Goal: Information Seeking & Learning: Find specific fact

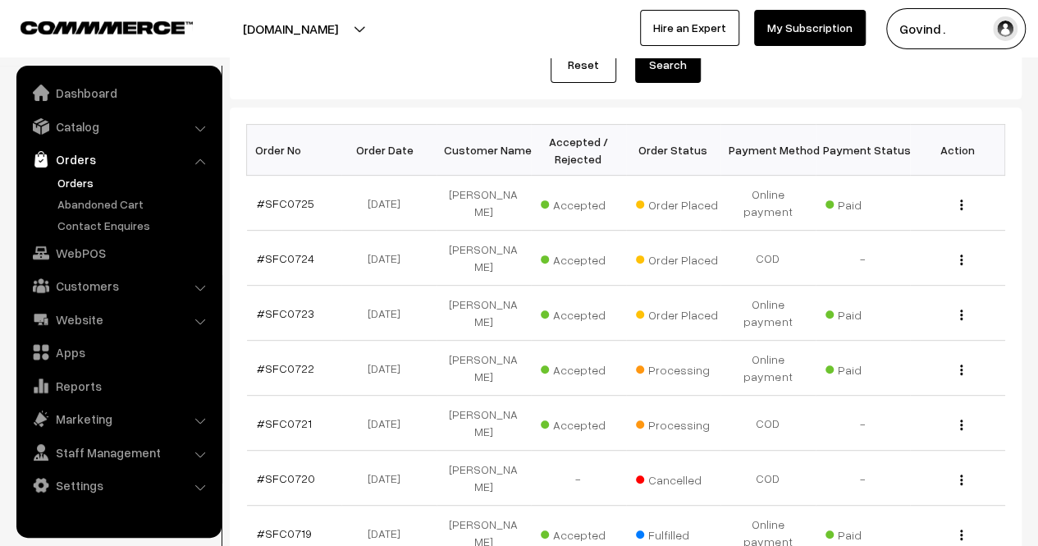
scroll to position [214, 0]
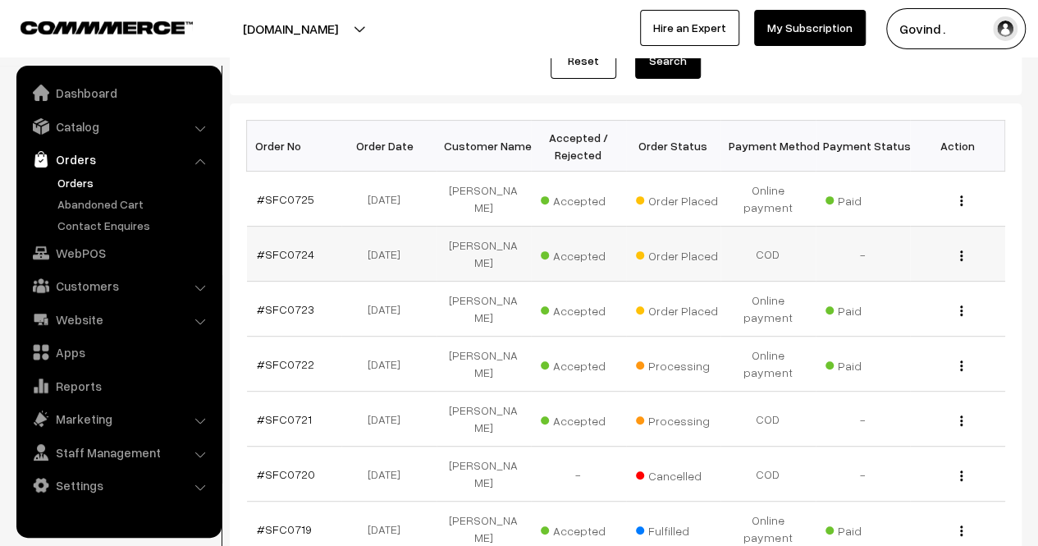
click at [959, 249] on button "button" at bounding box center [961, 255] width 4 height 13
click at [893, 265] on link "View" at bounding box center [888, 279] width 139 height 36
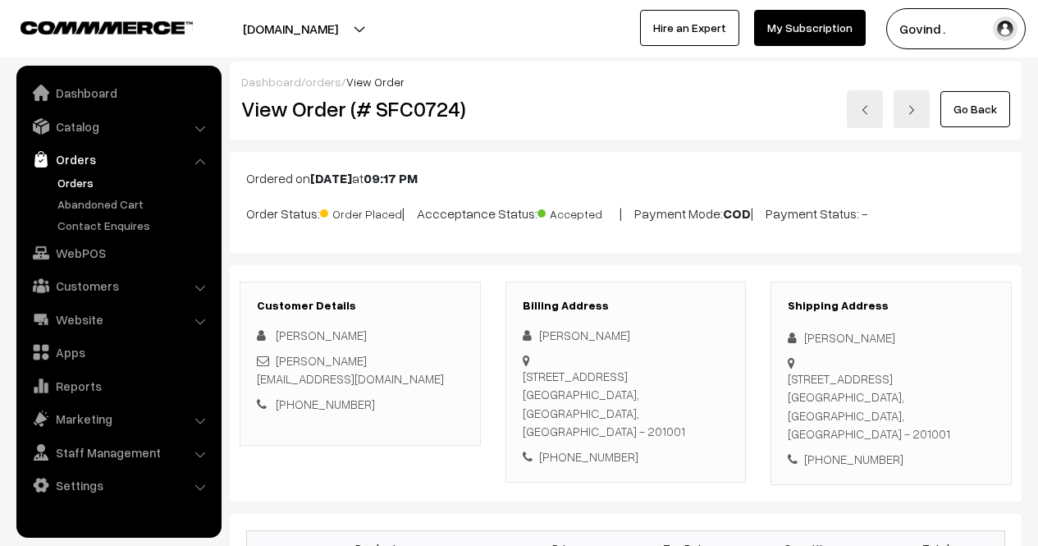
scroll to position [142, 0]
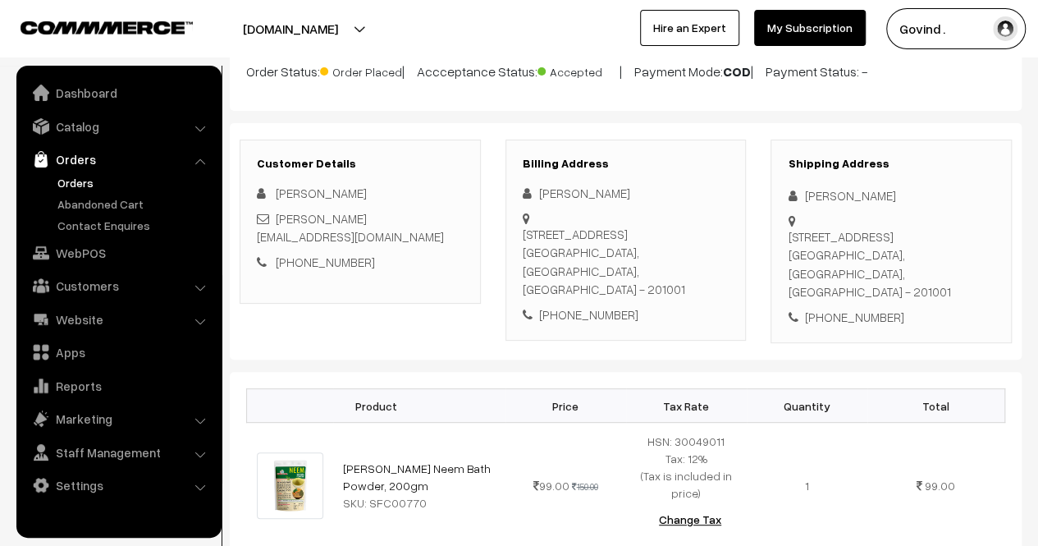
click at [847, 308] on div "[PHONE_NUMBER]" at bounding box center [891, 317] width 207 height 19
copy div "8527029021"
drag, startPoint x: 804, startPoint y: 194, endPoint x: 894, endPoint y: 194, distance: 90.3
click at [894, 194] on div "[PERSON_NAME]" at bounding box center [891, 195] width 207 height 19
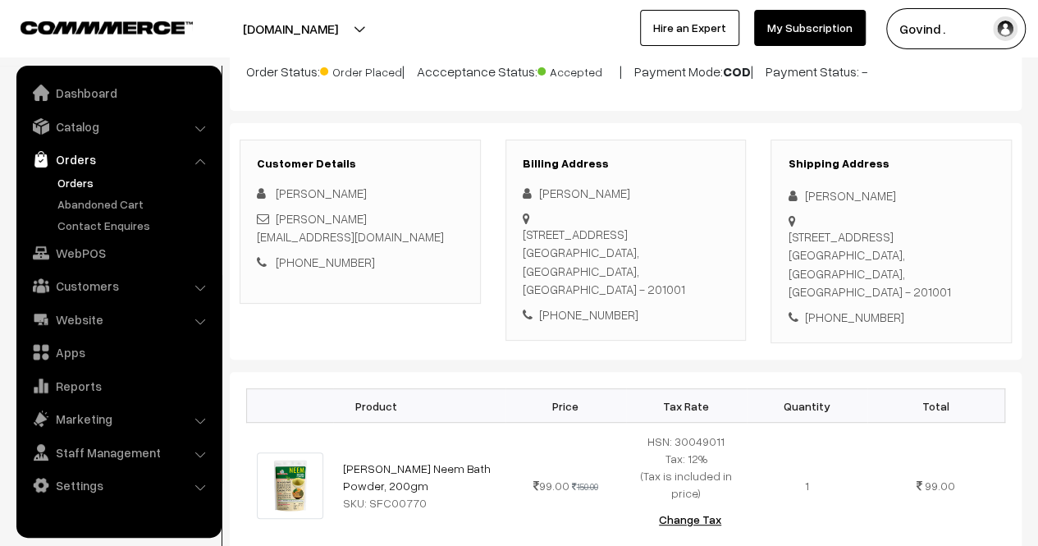
drag, startPoint x: 837, startPoint y: 194, endPoint x: 802, endPoint y: 204, distance: 36.4
click at [802, 204] on div "Shipping Address [PERSON_NAME] [STREET_ADDRESS] [PHONE_NUMBER]" at bounding box center [891, 241] width 241 height 204
drag, startPoint x: 804, startPoint y: 194, endPoint x: 881, endPoint y: 193, distance: 77.2
click at [881, 193] on div "[PERSON_NAME]" at bounding box center [891, 195] width 207 height 19
copy div "[PERSON_NAME]"
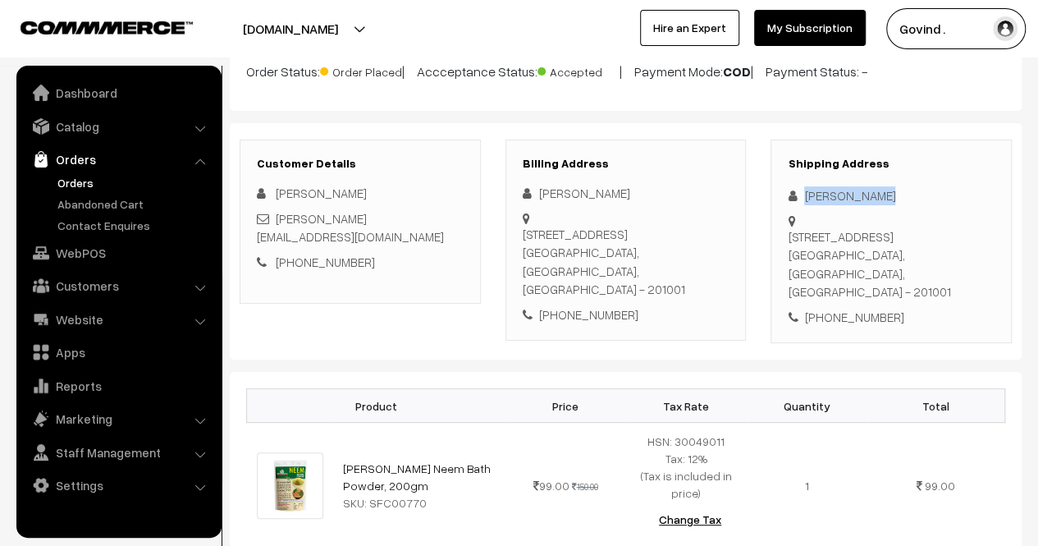
drag, startPoint x: 789, startPoint y: 236, endPoint x: 841, endPoint y: 254, distance: 55.3
click at [841, 254] on div "[STREET_ADDRESS]" at bounding box center [891, 264] width 207 height 74
copy div "3rd C 49, [GEOGRAPHIC_DATA]"
click at [976, 254] on div "[STREET_ADDRESS]" at bounding box center [891, 264] width 207 height 74
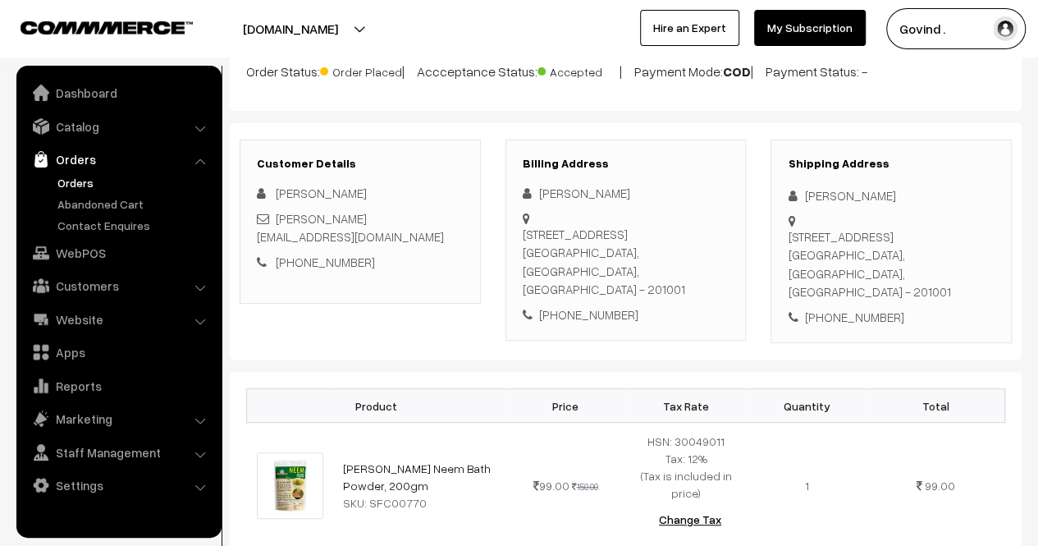
copy div "201001"
click at [940, 308] on div "[PHONE_NUMBER]" at bounding box center [891, 317] width 207 height 19
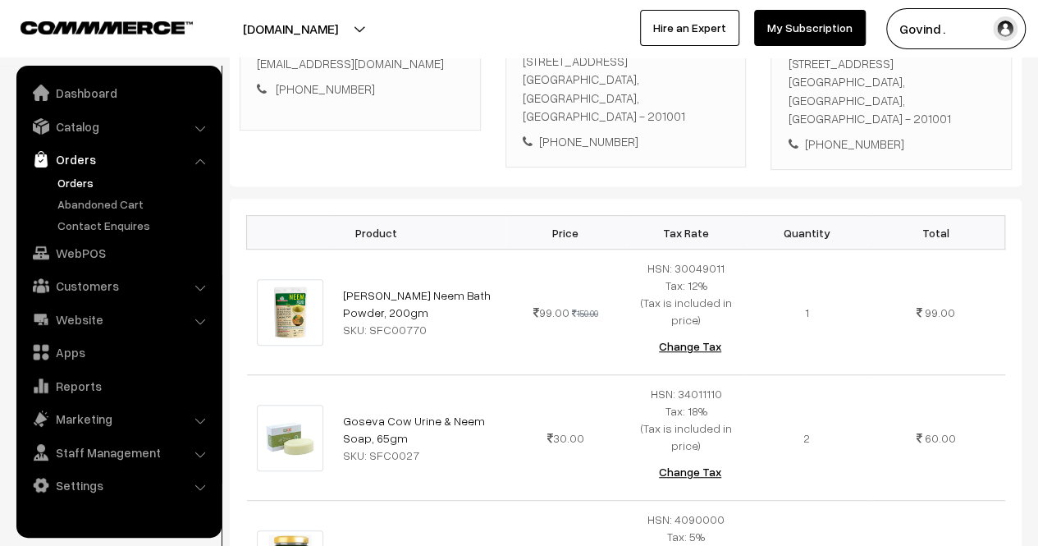
scroll to position [0, 0]
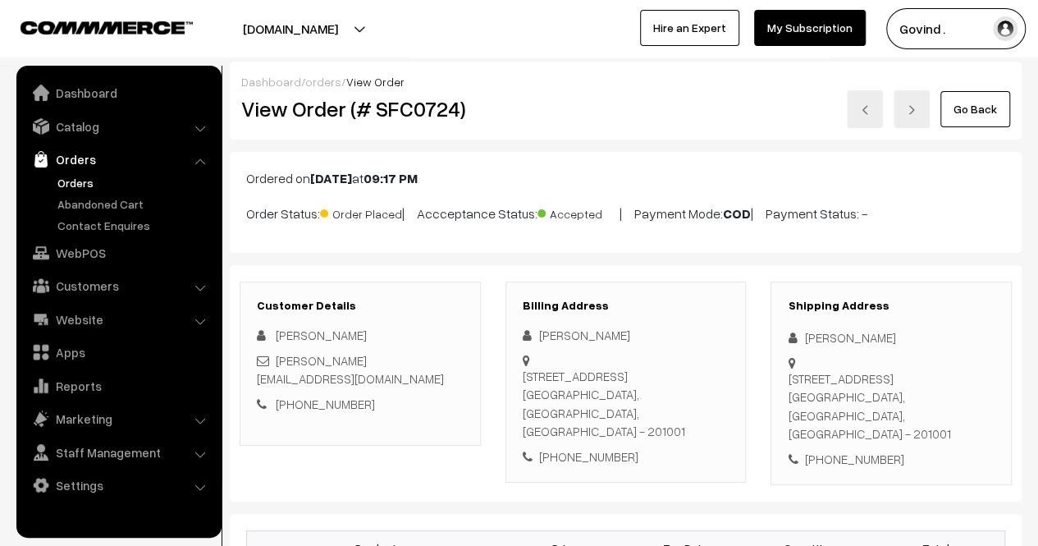
click at [986, 108] on link "Go Back" at bounding box center [975, 109] width 70 height 36
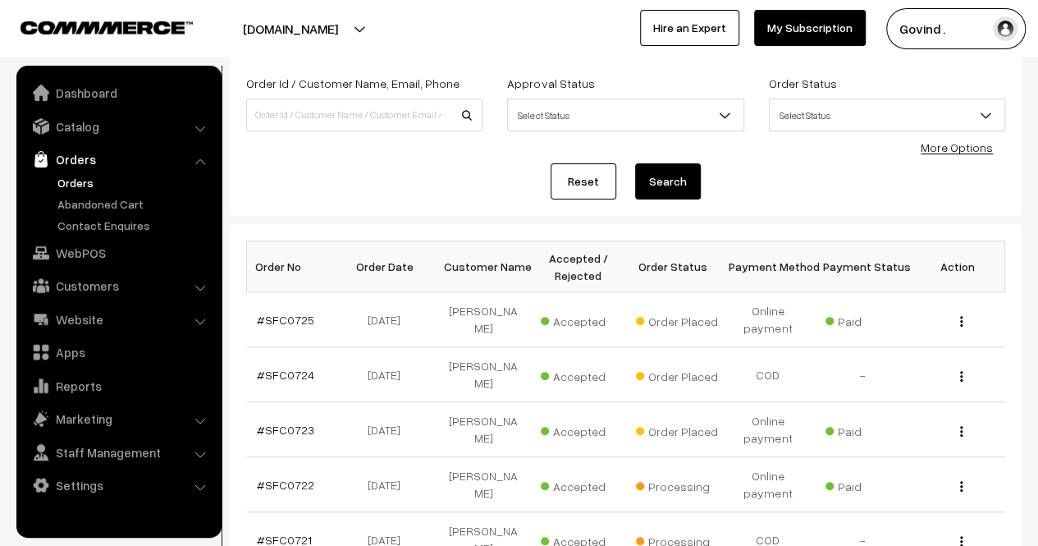
scroll to position [130, 0]
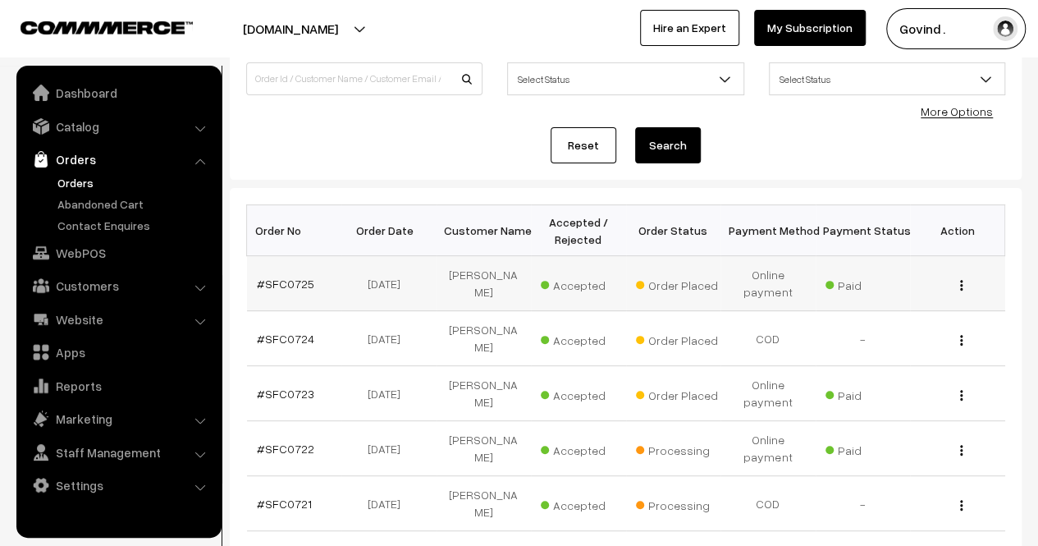
click at [959, 278] on button "button" at bounding box center [961, 284] width 4 height 13
click at [898, 298] on link "View" at bounding box center [888, 308] width 139 height 36
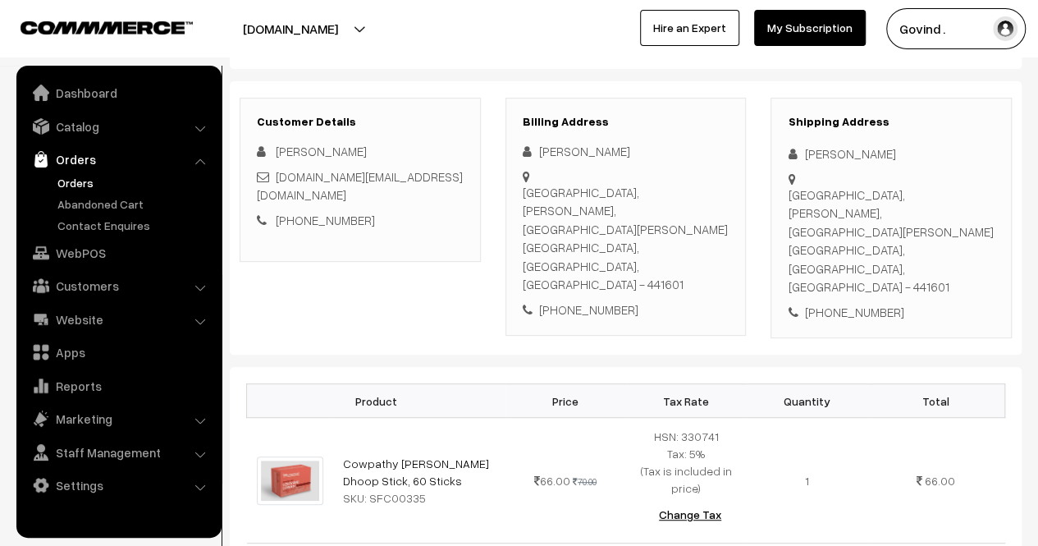
scroll to position [222, 0]
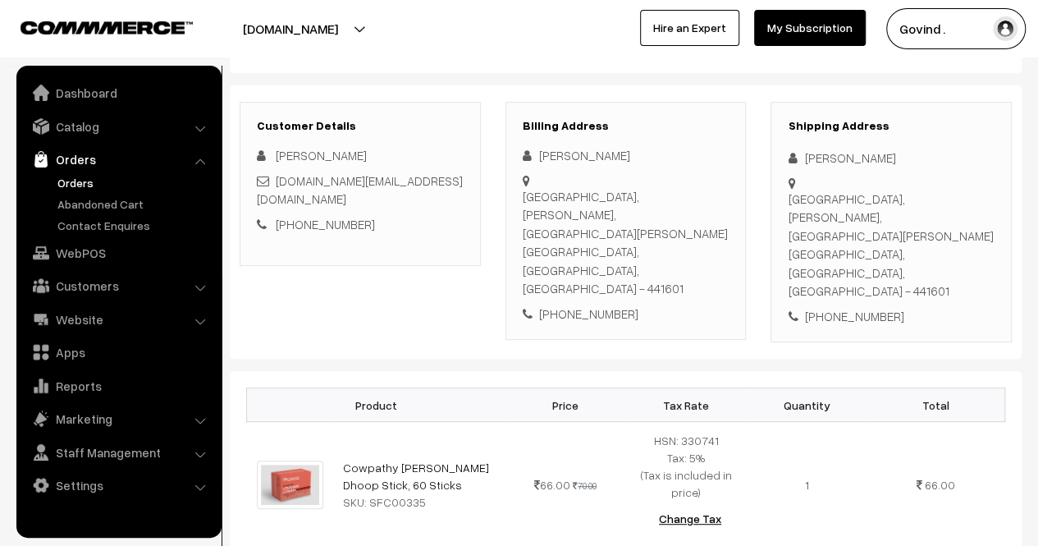
click at [1037, 132] on html "Thank you for showing interest. Our team will call you shortly. Close shopforco…" at bounding box center [519, 51] width 1038 height 546
click at [843, 307] on div "+91 9021301930" at bounding box center [891, 316] width 207 height 19
copy div "9021301930"
drag, startPoint x: 807, startPoint y: 157, endPoint x: 909, endPoint y: 152, distance: 101.9
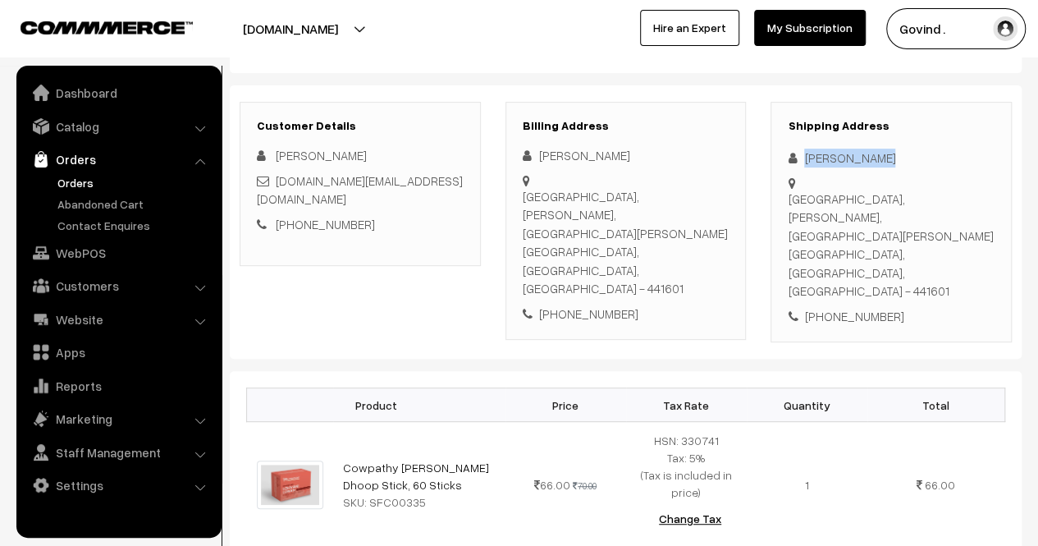
click at [909, 152] on div "Anand Makhija" at bounding box center [891, 158] width 207 height 19
copy div "Anand Makhija"
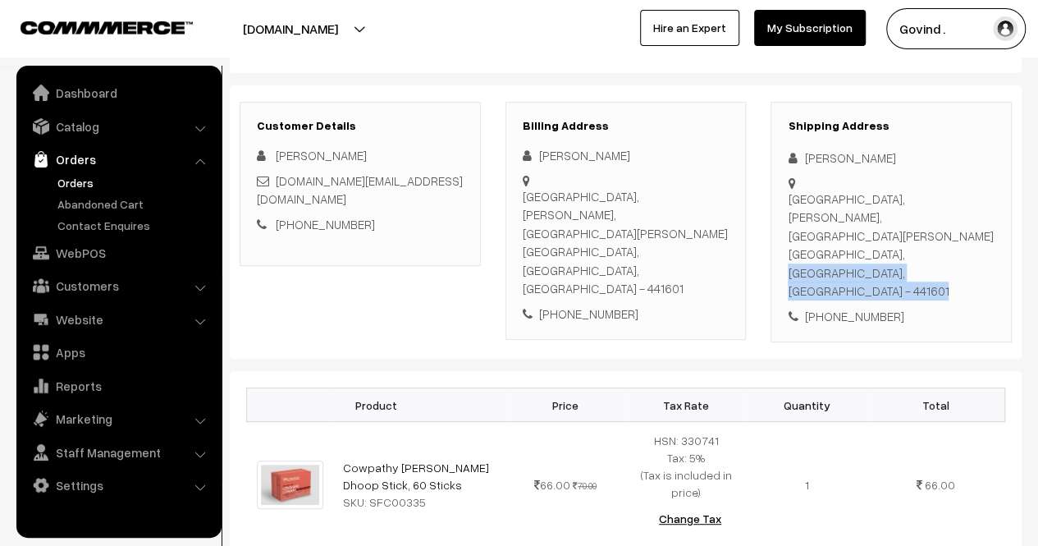
drag, startPoint x: 821, startPoint y: 214, endPoint x: 784, endPoint y: 199, distance: 39.0
click at [784, 199] on div "Shipping Address Anand Makhija Sindhi Colony, Mata Toli, Surajmal Ward gondia, …" at bounding box center [891, 222] width 241 height 241
click at [806, 204] on div "Sindhi Colony, Mata Toli, Surajmal Ward gondia, Maharashtra, India - 441601" at bounding box center [891, 245] width 207 height 111
drag, startPoint x: 822, startPoint y: 216, endPoint x: 789, endPoint y: 196, distance: 39.0
click at [789, 196] on div "Sindhi Colony, Mata Toli, Surajmal Ward gondia, Maharashtra, India - 441601" at bounding box center [891, 245] width 207 height 111
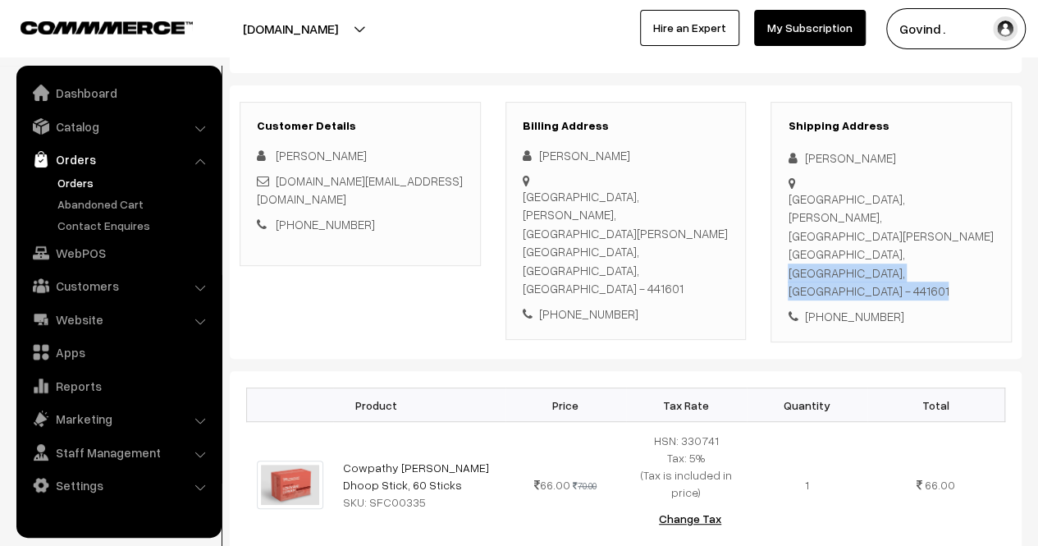
copy div "Sindhi Colony, Mata Toli, Surajmal Ward gondia"
click at [937, 211] on div "Sindhi Colony, Mata Toli, Surajmal Ward gondia, Maharashtra, India - 441601" at bounding box center [891, 245] width 207 height 111
copy div "441601"
click at [962, 258] on div "Shipping Address Anand Makhija Sindhi Colony, Mata Toli, Surajmal Ward gondia, …" at bounding box center [891, 222] width 241 height 241
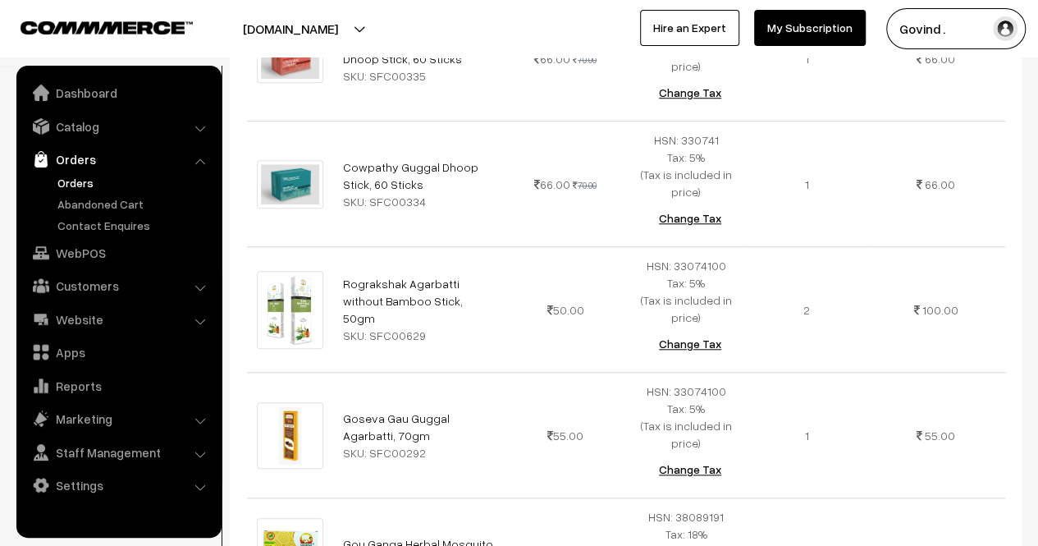
scroll to position [650, 0]
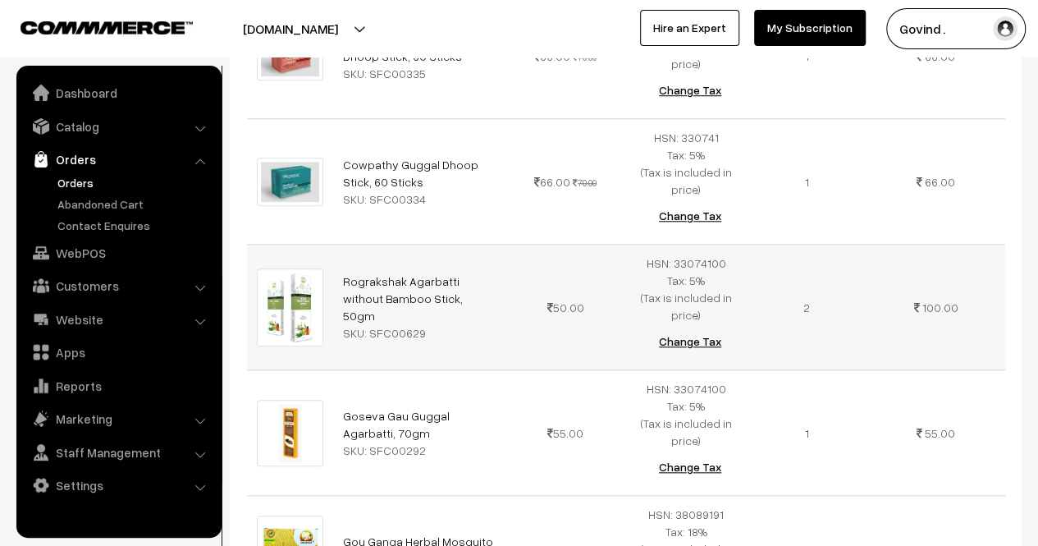
drag, startPoint x: 447, startPoint y: 224, endPoint x: 318, endPoint y: 213, distance: 129.3
click at [318, 245] on tr "Rograkshak Agarbatti without Bamboo Stick, 50gm SKU: SFC00629 50.00" at bounding box center [626, 308] width 758 height 126
copy tr "Rograkshak Agarbatti without Bamboo Stick, 50gm"
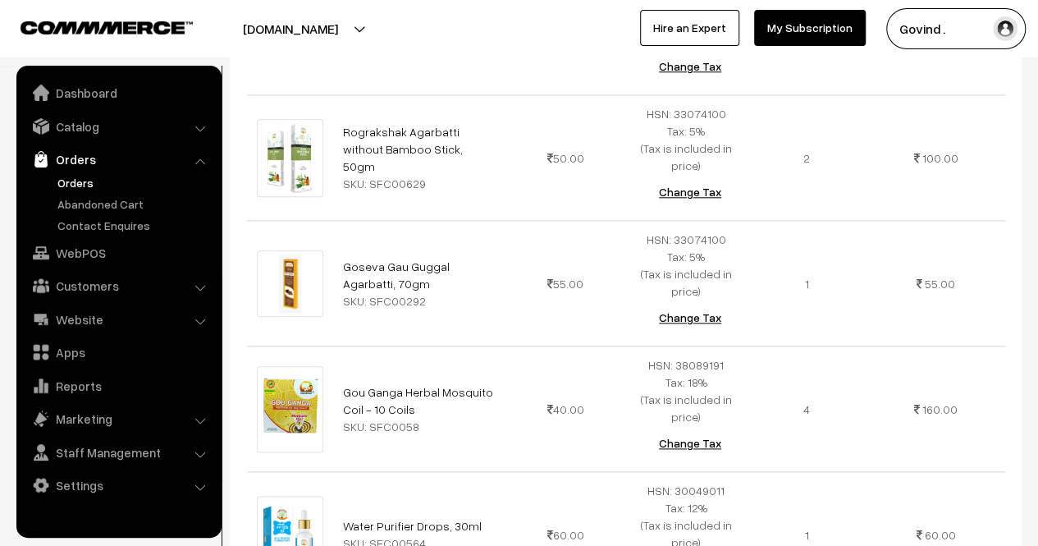
scroll to position [808, 0]
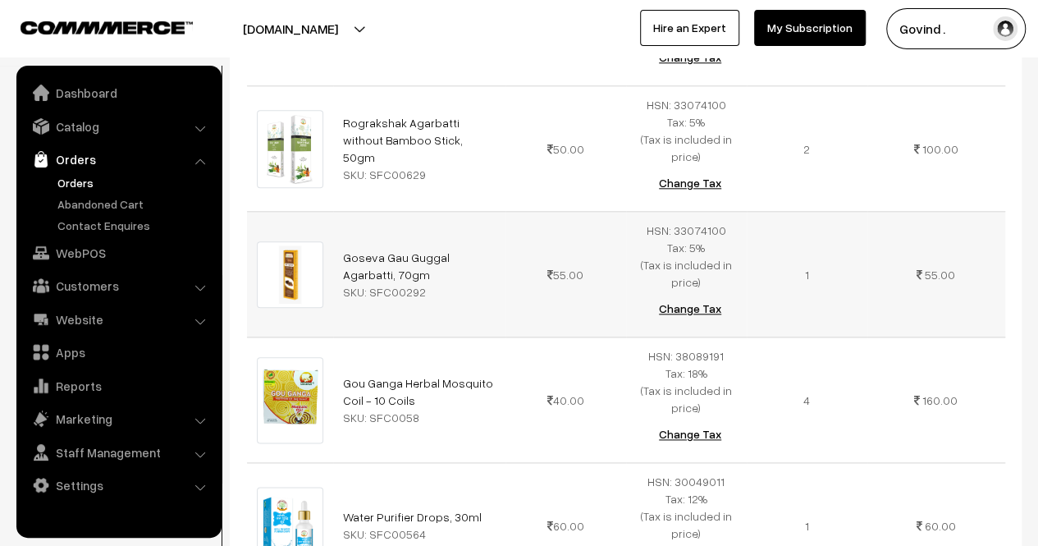
drag, startPoint x: 386, startPoint y: 202, endPoint x: 330, endPoint y: 175, distance: 62.8
click at [330, 212] on tr "Goseva Gau Guggal Agarbatti, 70gm SKU: SFC00292 55.00" at bounding box center [626, 275] width 758 height 126
copy tr "Goseva Gau Guggal Agarbatti, 70gm"
drag, startPoint x: 427, startPoint y: 329, endPoint x: 338, endPoint y: 304, distance: 92.0
click at [338, 337] on td "Gou Ganga Herbal Mosquito Coil - 10 Coils SKU: SFC0058" at bounding box center [419, 400] width 172 height 126
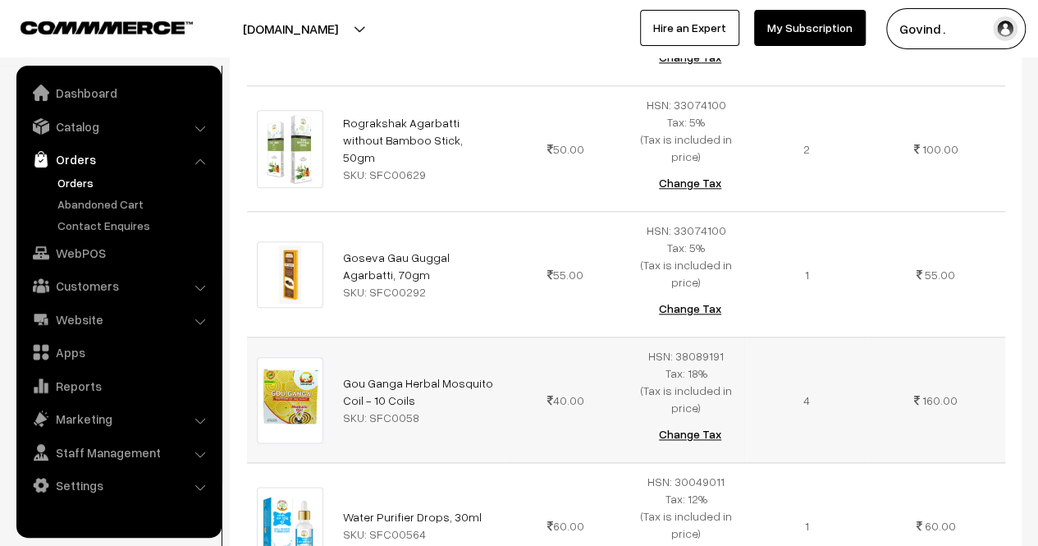
click at [446, 409] on div "SKU: SFC0058" at bounding box center [419, 417] width 153 height 17
click at [403, 376] on link "Gou Ganga Herbal Mosquito Coil - 10 Coils" at bounding box center [418, 391] width 150 height 31
drag, startPoint x: 425, startPoint y: 318, endPoint x: 328, endPoint y: 302, distance: 98.1
click at [328, 337] on tr "Gou Ganga Herbal Mosquito Coil - 10 Coils SKU: SFC0058 40.00" at bounding box center [626, 400] width 758 height 126
copy tr "Gou Ganga Herbal Mosquito Coil - 10 Coils"
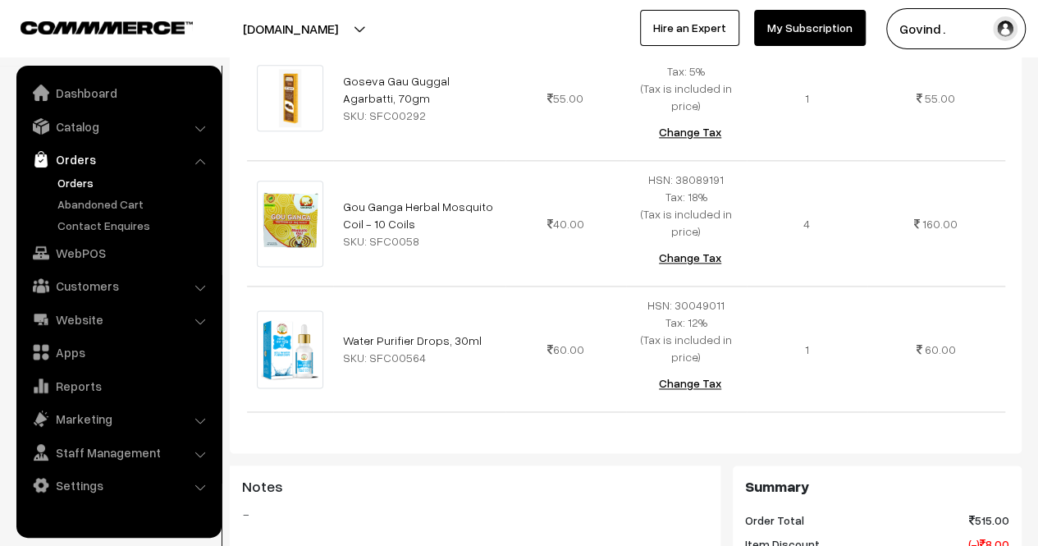
scroll to position [986, 0]
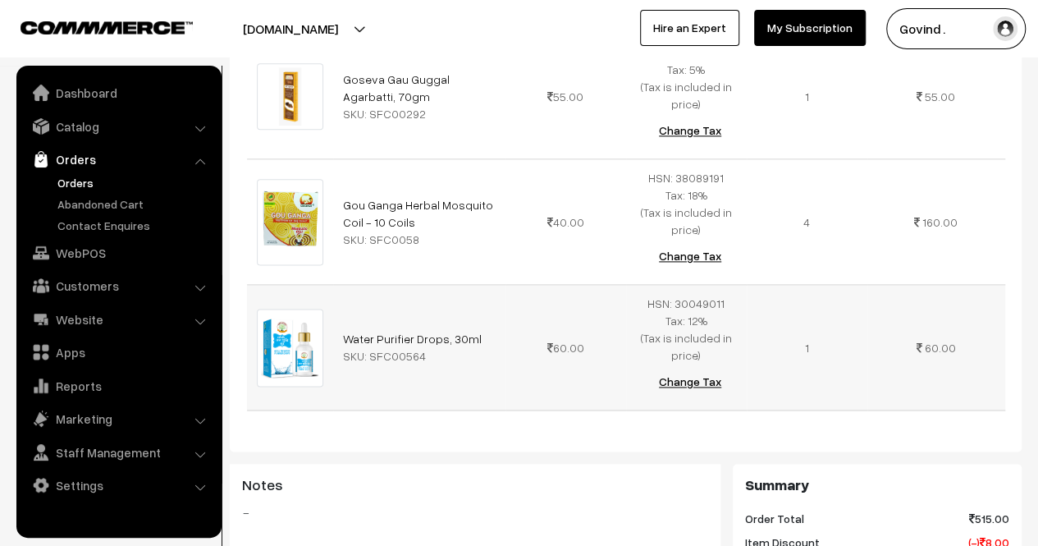
drag, startPoint x: 474, startPoint y: 254, endPoint x: 333, endPoint y: 251, distance: 141.2
click at [333, 285] on td "Water Purifier Drops, 30ml SKU: SFC00564" at bounding box center [419, 348] width 172 height 126
copy link "Water Purifier Drops, 30ml"
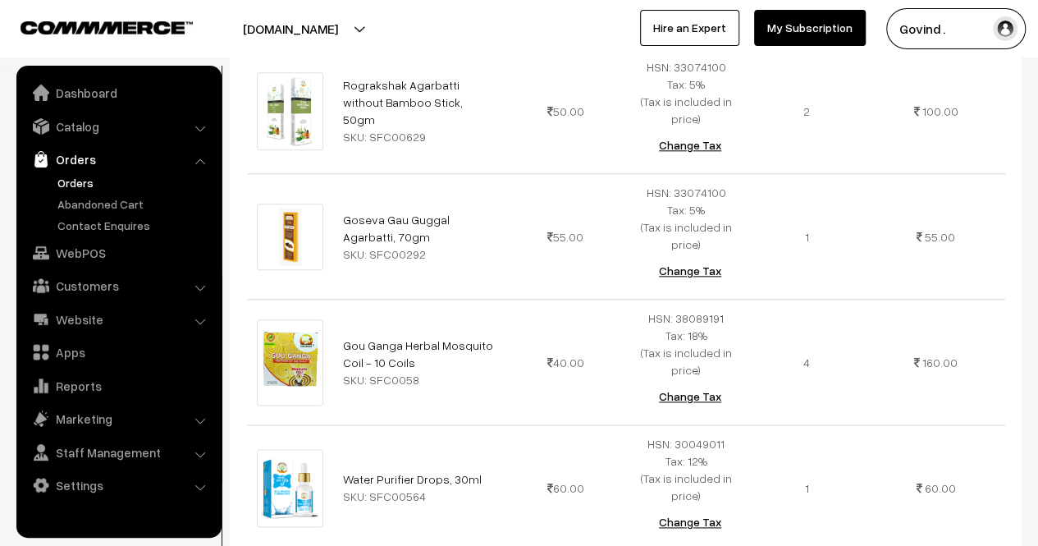
scroll to position [944, 0]
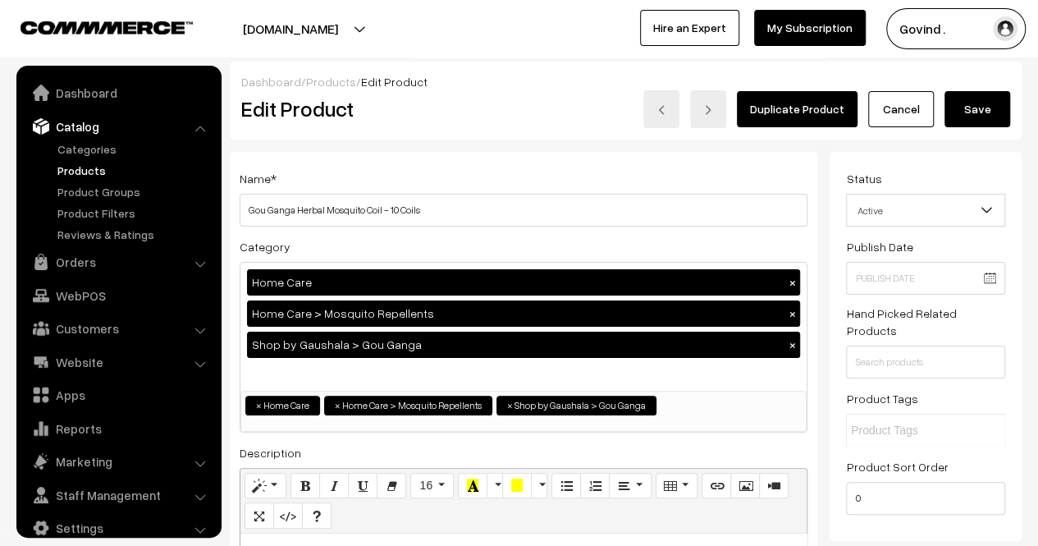
scroll to position [21, 0]
